Goal: Information Seeking & Learning: Learn about a topic

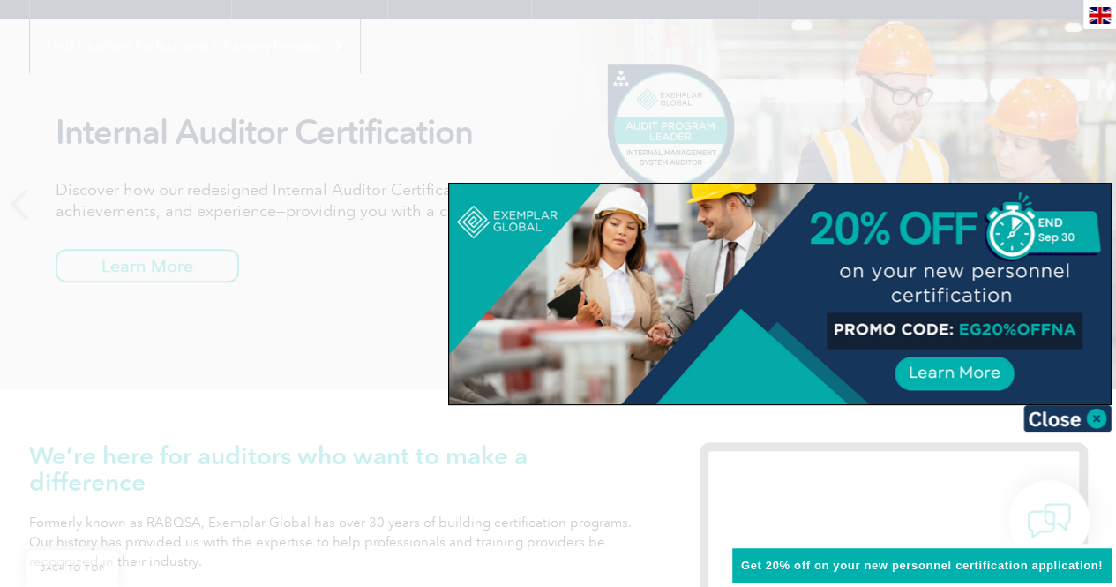
scroll to position [203, 0]
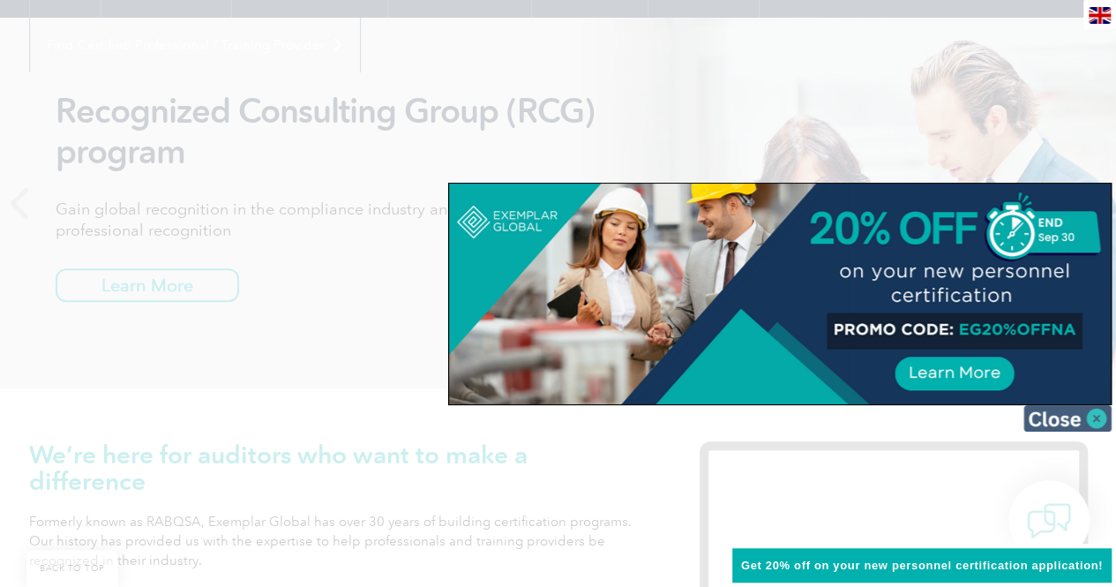
click at [1084, 416] on img at bounding box center [1068, 418] width 88 height 26
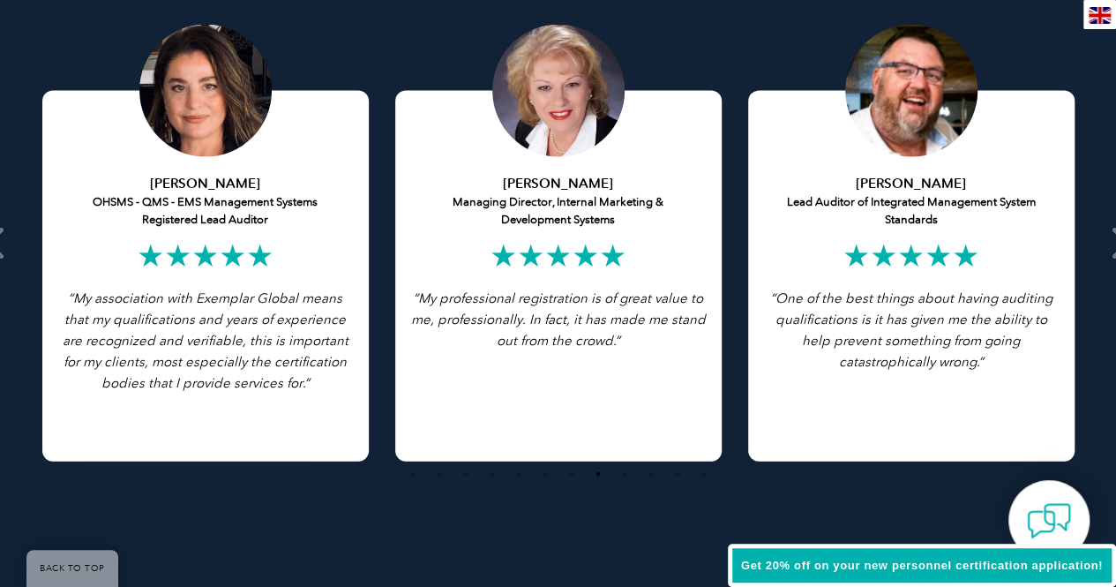
scroll to position [3513, 0]
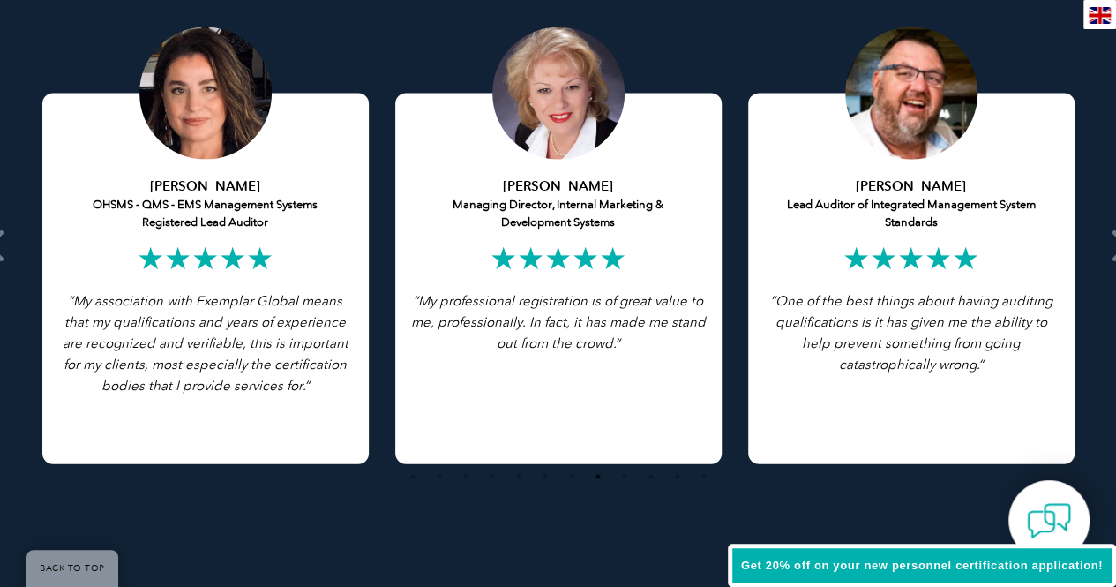
click at [866, 438] on div "[PERSON_NAME] Lead Auditor of Integrated Management System Standards ★★★★★ “ On…" at bounding box center [911, 279] width 326 height 371
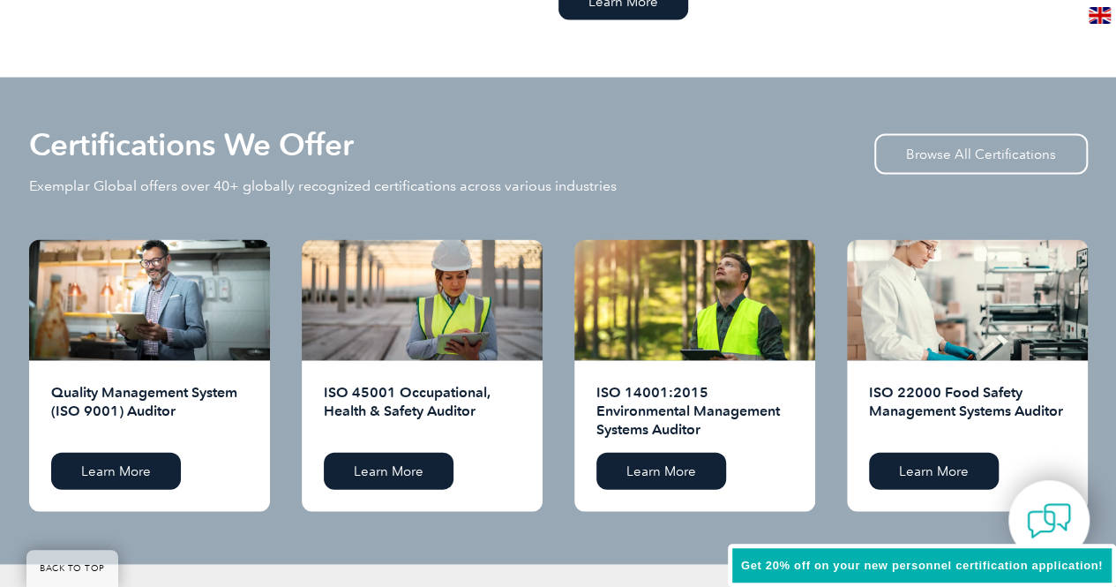
scroll to position [1669, 0]
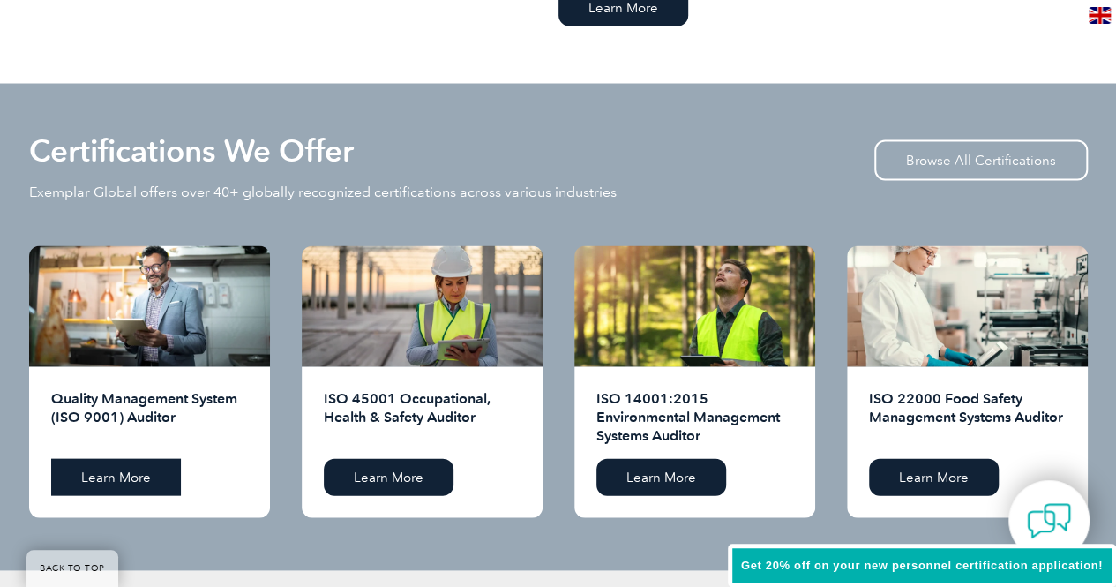
click at [157, 490] on link "Learn More" at bounding box center [116, 476] width 130 height 37
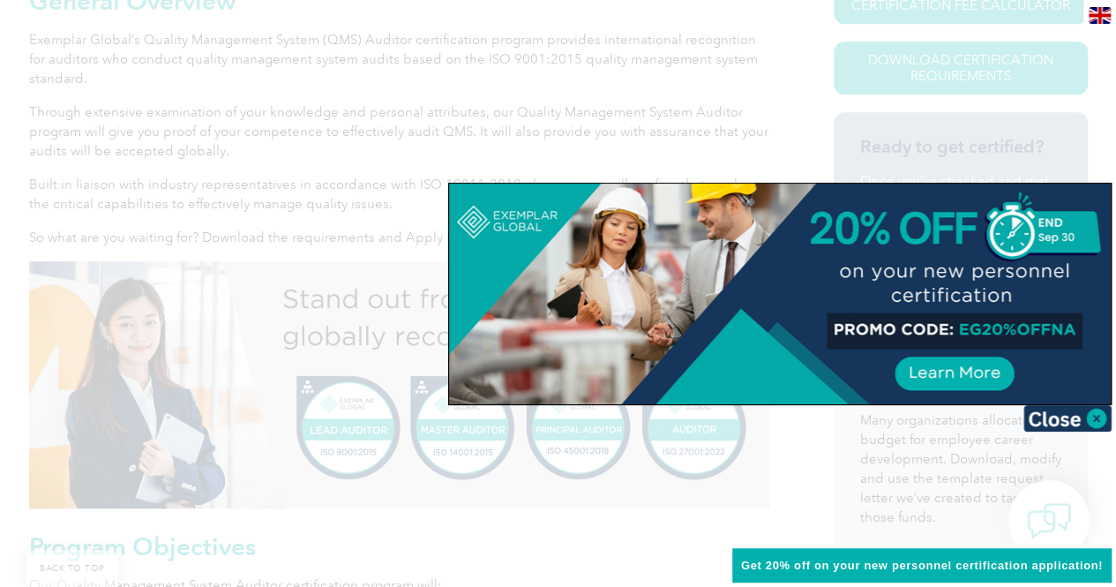
scroll to position [469, 0]
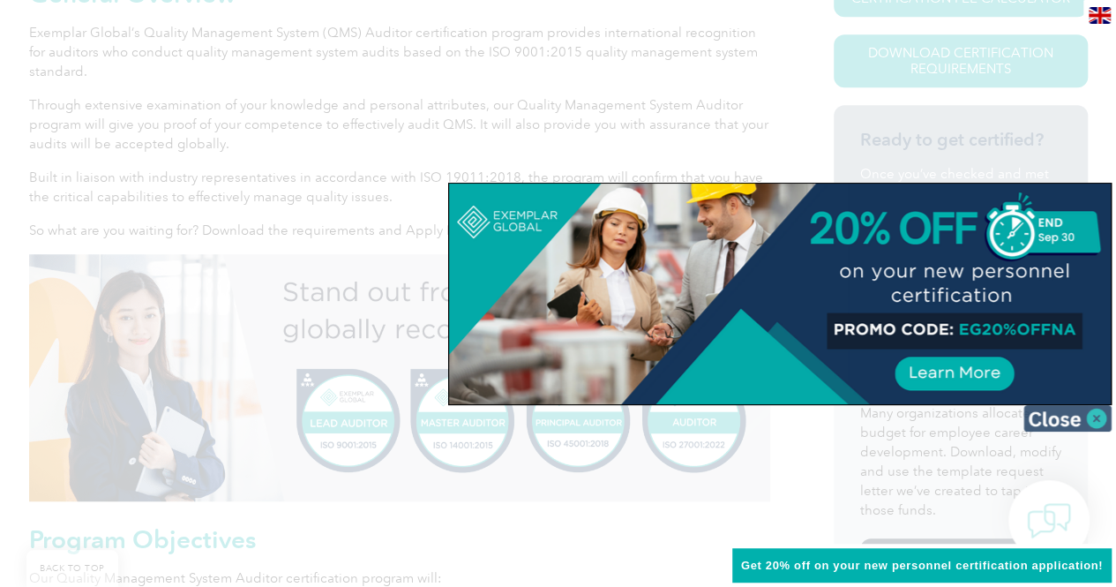
click at [1043, 416] on img at bounding box center [1068, 418] width 88 height 26
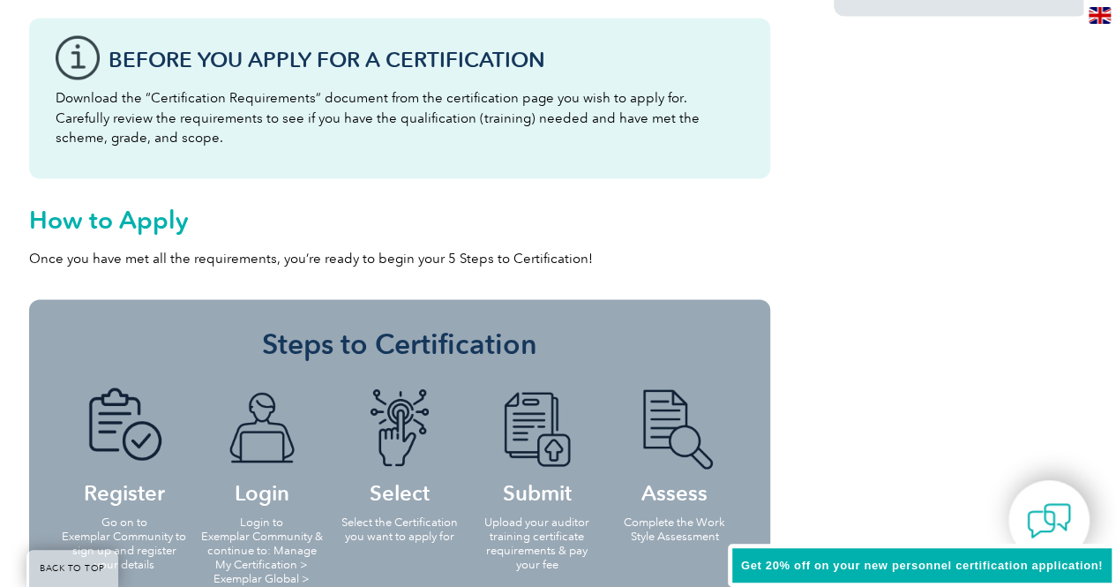
scroll to position [1571, 0]
